Goal: Check status: Check status

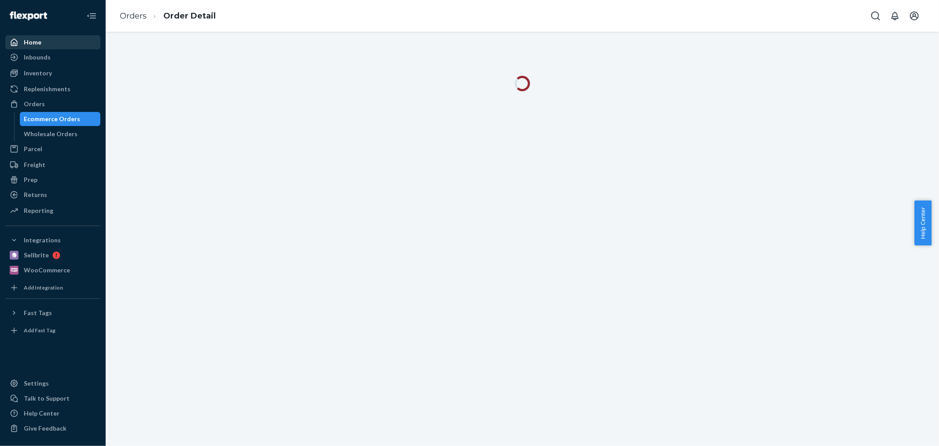
click at [56, 38] on div "Home" at bounding box center [52, 42] width 93 height 12
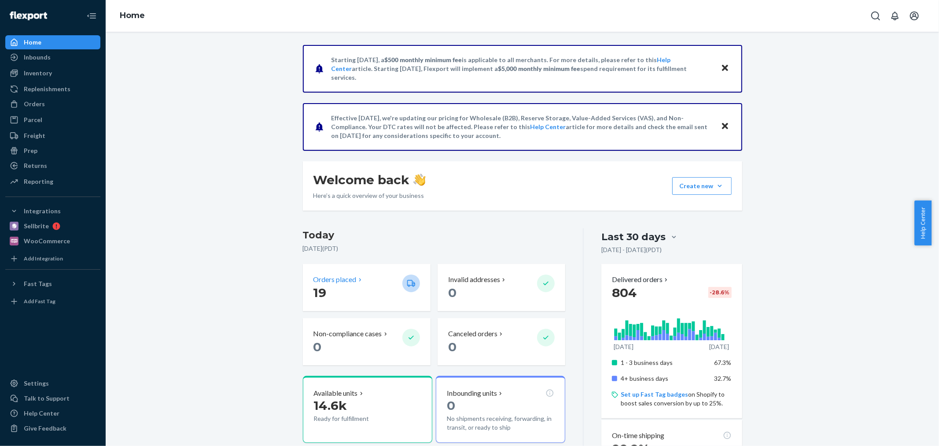
click at [323, 277] on p "Orders placed" at bounding box center [335, 279] width 43 height 10
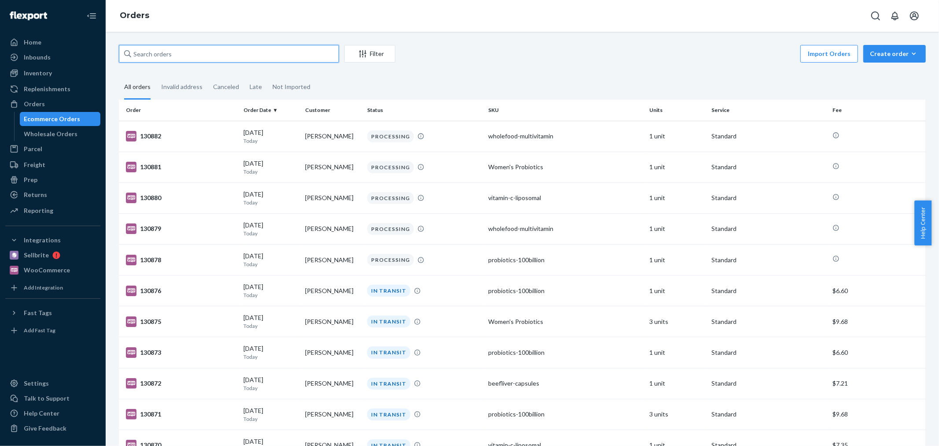
click at [257, 54] on input "text" at bounding box center [229, 54] width 220 height 18
paste input "130671"
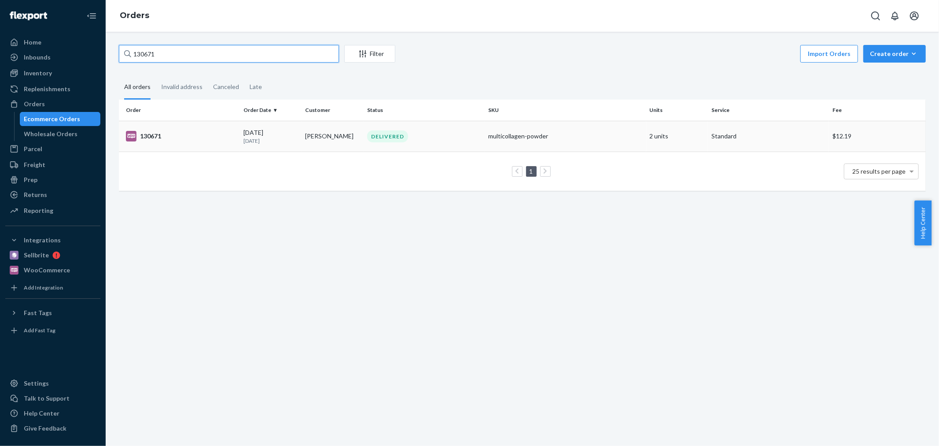
type input "130671"
click at [344, 141] on td "[PERSON_NAME]" at bounding box center [333, 136] width 62 height 31
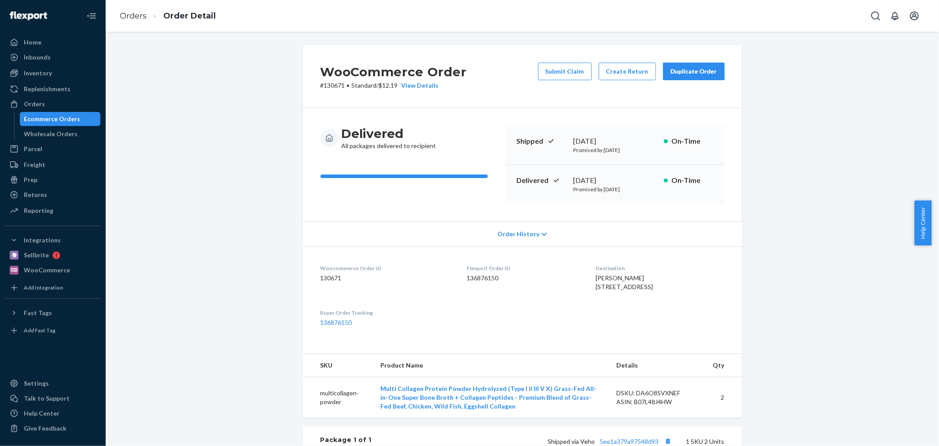
scroll to position [147, 0]
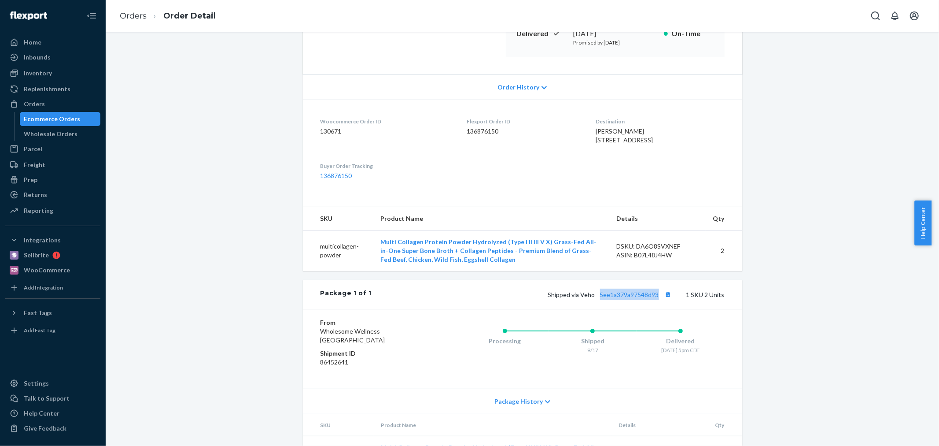
drag, startPoint x: 594, startPoint y: 316, endPoint x: 655, endPoint y: 319, distance: 61.7
click at [655, 309] on div "Package 1 of 1 Shipped via Veho 5ee1a379a97548d93 1 SKU 2 Units" at bounding box center [523, 294] width 440 height 29
copy link "5ee1a379a97548d93"
click at [639, 298] on link "5ee1a379a97548d93" at bounding box center [629, 294] width 59 height 7
click at [76, 119] on div "Ecommerce Orders" at bounding box center [52, 119] width 56 height 9
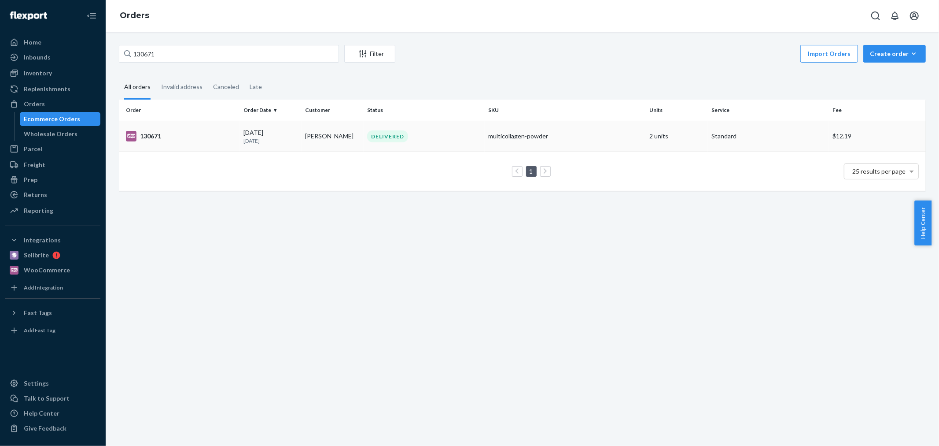
click at [304, 129] on td "[PERSON_NAME]" at bounding box center [333, 136] width 62 height 31
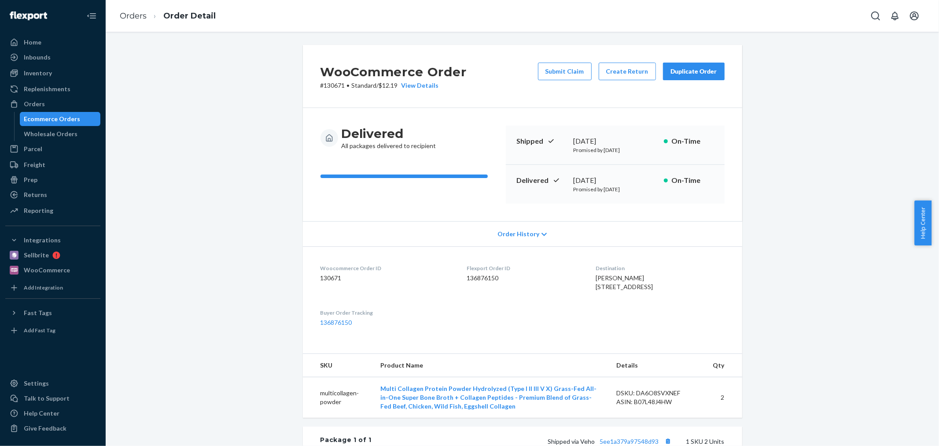
click at [78, 117] on div "Ecommerce Orders" at bounding box center [60, 119] width 79 height 12
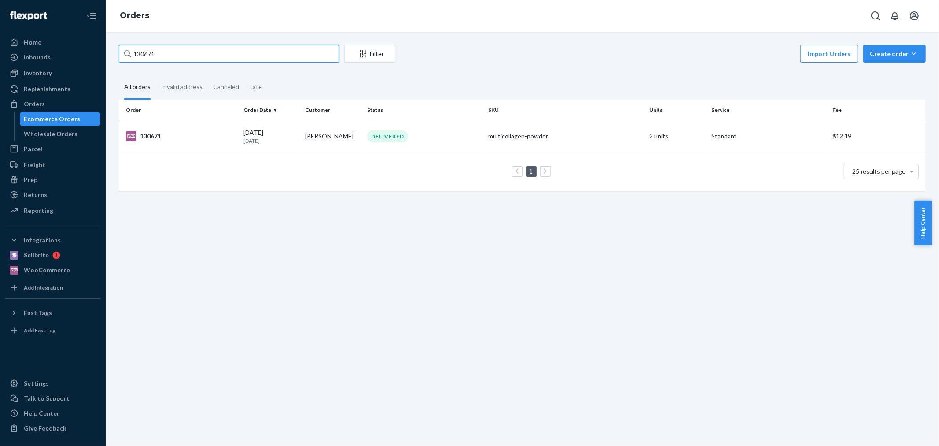
click at [177, 62] on input "130671" at bounding box center [229, 54] width 220 height 18
click at [176, 62] on input "130671" at bounding box center [229, 54] width 220 height 18
paste input "868"
type input "130868"
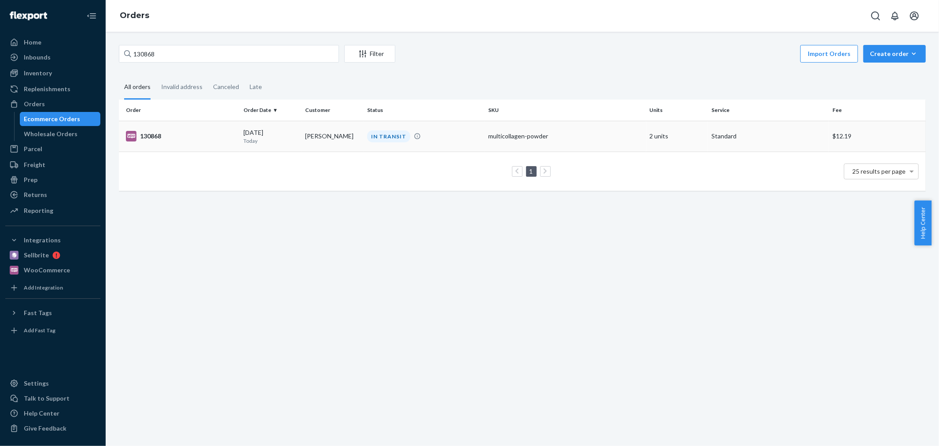
click at [297, 139] on td "[DATE] [DATE]" at bounding box center [271, 136] width 62 height 31
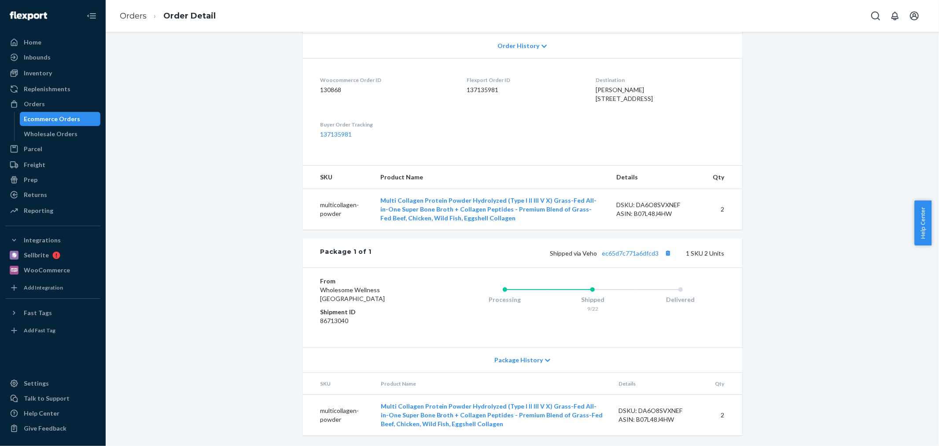
scroll to position [206, 0]
drag, startPoint x: 597, startPoint y: 259, endPoint x: 657, endPoint y: 261, distance: 59.5
click at [657, 261] on div "Package 1 of 1 Shipped via Veho ec65d7c771a6dfcd3 1 SKU 2 Units" at bounding box center [523, 252] width 440 height 29
copy link "ec65d7c771a6dfcd3"
click at [615, 245] on div "Package 1 of 1 Shipped via Veho ec65d7c771a6dfcd3 1 SKU 2 Units" at bounding box center [523, 252] width 440 height 29
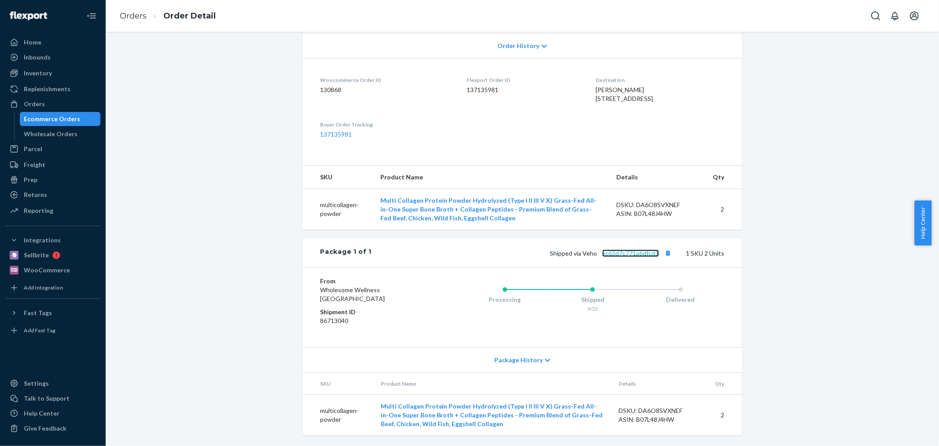
click at [613, 252] on link "ec65d7c771a6dfcd3" at bounding box center [630, 252] width 57 height 7
drag, startPoint x: 597, startPoint y: 257, endPoint x: 658, endPoint y: 258, distance: 60.4
click at [658, 258] on div "Shipped via Veho ec65d7c771a6dfcd3 1 SKU 2 Units" at bounding box center [548, 252] width 353 height 11
copy link "ec65d7c771a6dfcd3"
drag, startPoint x: 77, startPoint y: 120, endPoint x: 59, endPoint y: 15, distance: 106.7
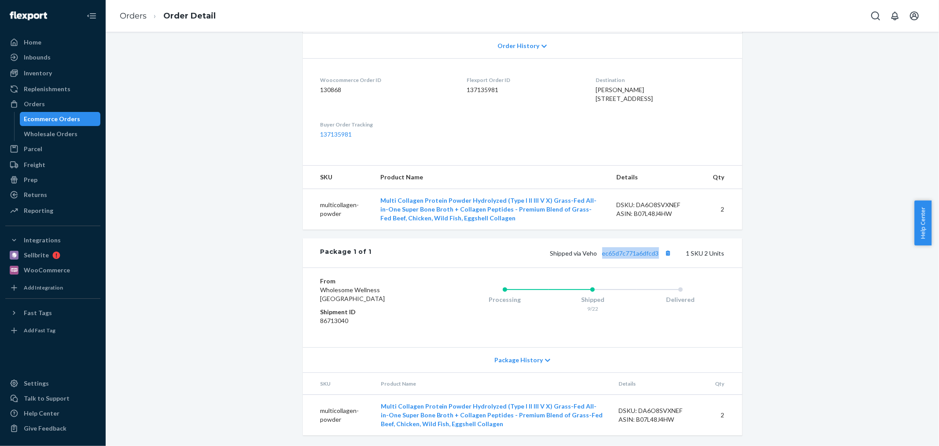
click at [77, 119] on div "Ecommerce Orders" at bounding box center [60, 119] width 79 height 12
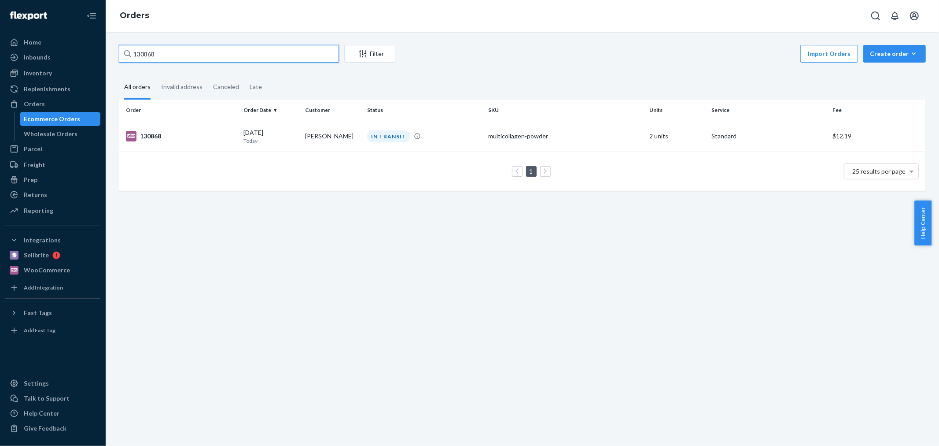
click at [178, 55] on input "130868" at bounding box center [229, 54] width 220 height 18
paste input "671"
type input "130671"
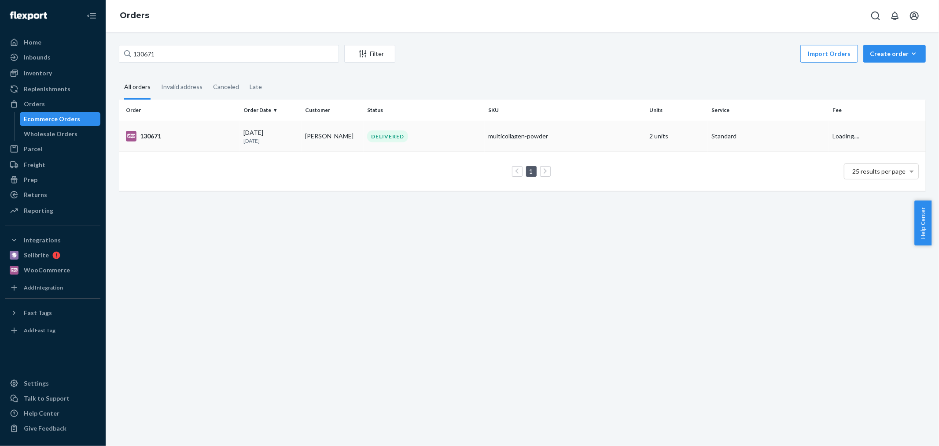
click at [298, 143] on td "[DATE] [DATE]" at bounding box center [271, 136] width 62 height 31
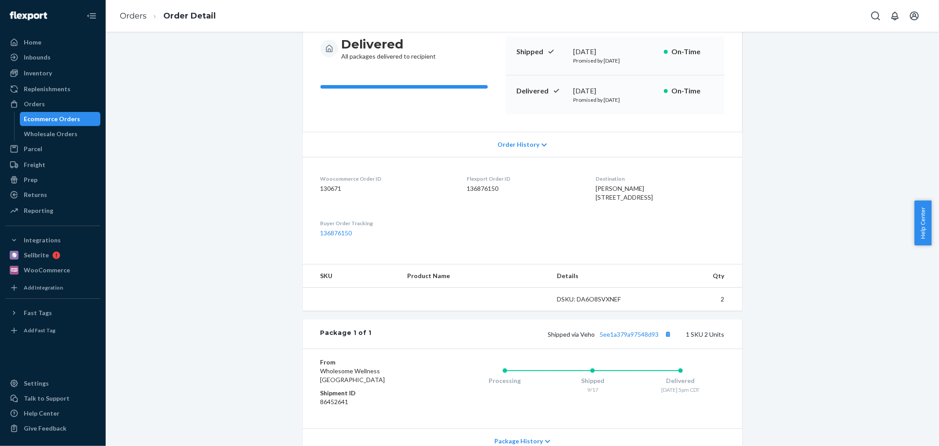
scroll to position [170, 0]
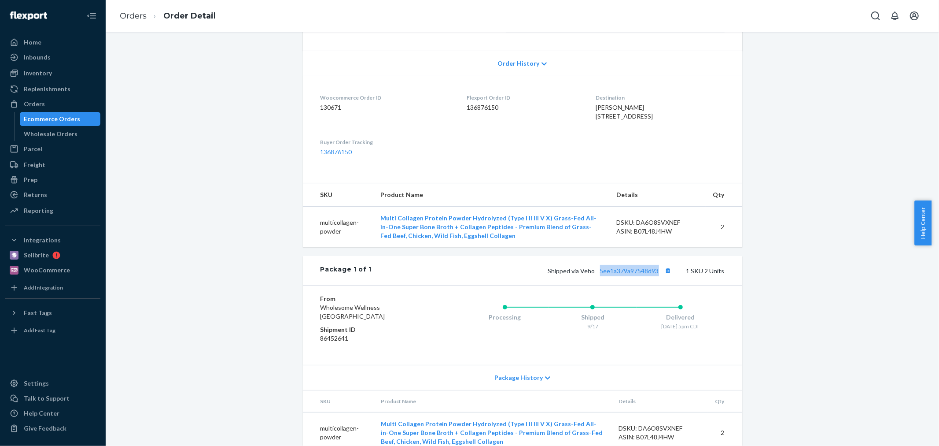
drag, startPoint x: 602, startPoint y: 294, endPoint x: 658, endPoint y: 299, distance: 56.2
click at [658, 285] on div "Package 1 of 1 Shipped via Veho 5ee1a379a97548d93 1 SKU 2 Units" at bounding box center [523, 270] width 440 height 29
copy link "5ee1a379a97548d93"
click at [644, 274] on link "5ee1a379a97548d93" at bounding box center [629, 270] width 59 height 7
